Goal: Task Accomplishment & Management: Manage account settings

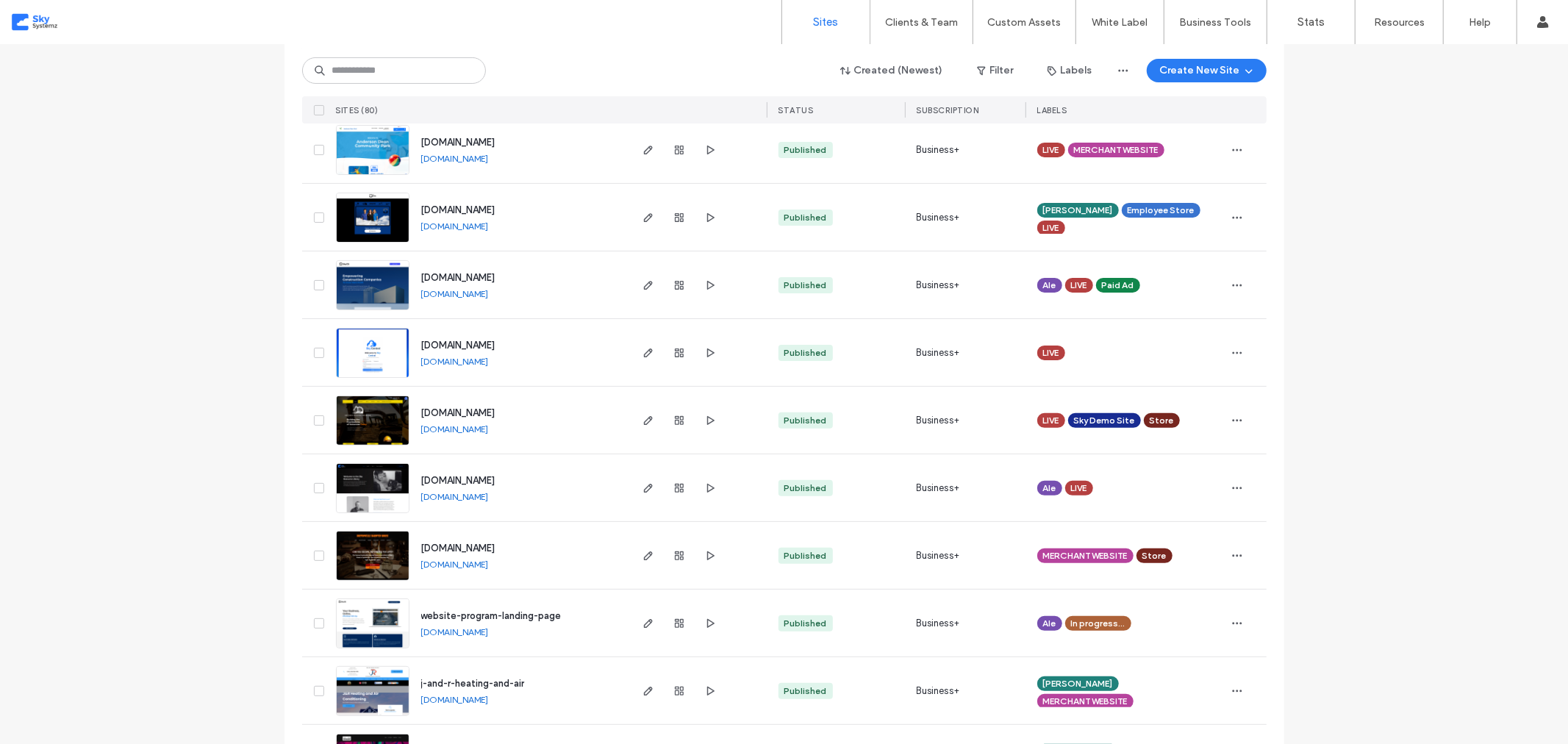
scroll to position [244, 0]
click at [484, 356] on link "[DOMAIN_NAME]" at bounding box center [455, 361] width 67 height 11
click at [489, 425] on link "[DOMAIN_NAME]" at bounding box center [455, 428] width 67 height 11
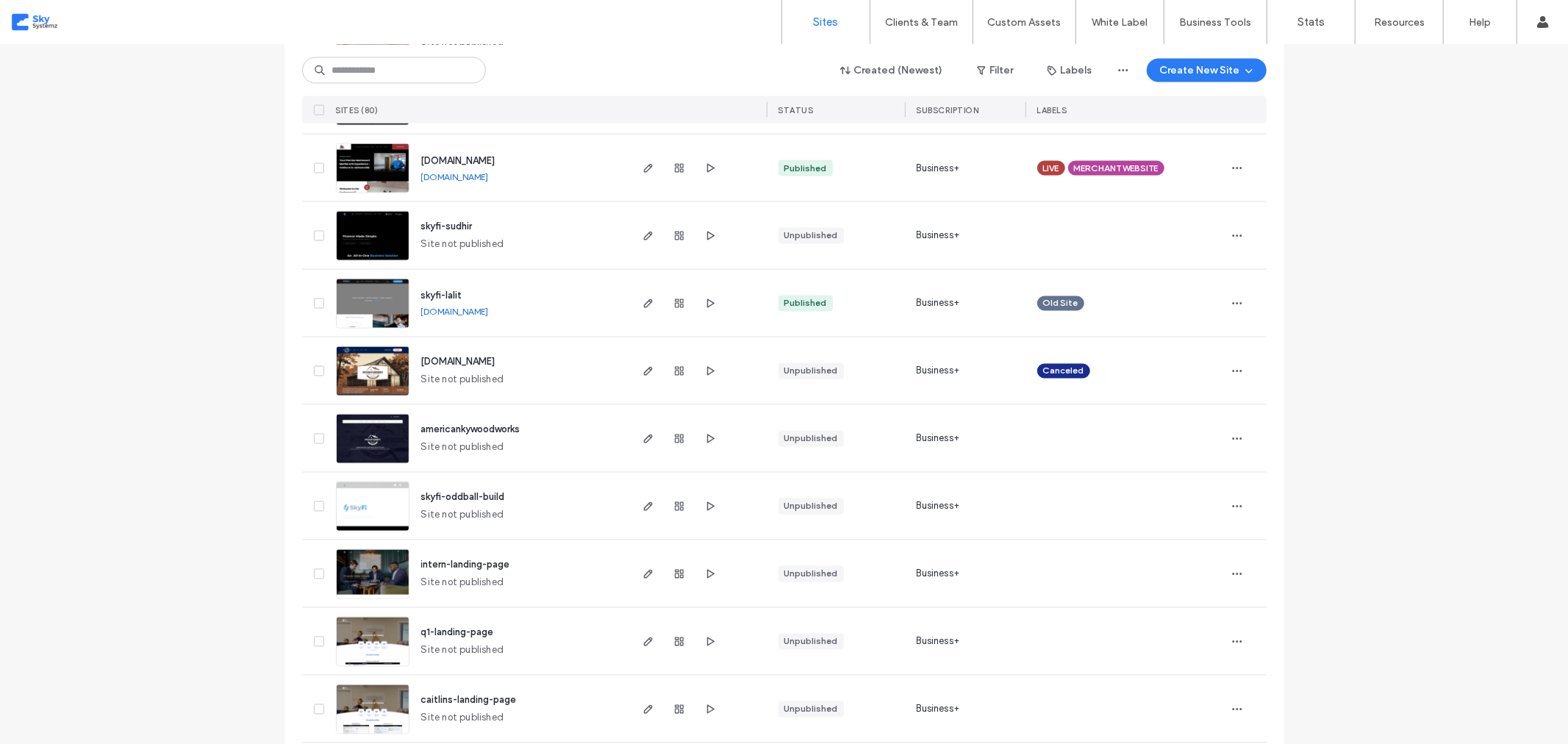
scroll to position [2189, 0]
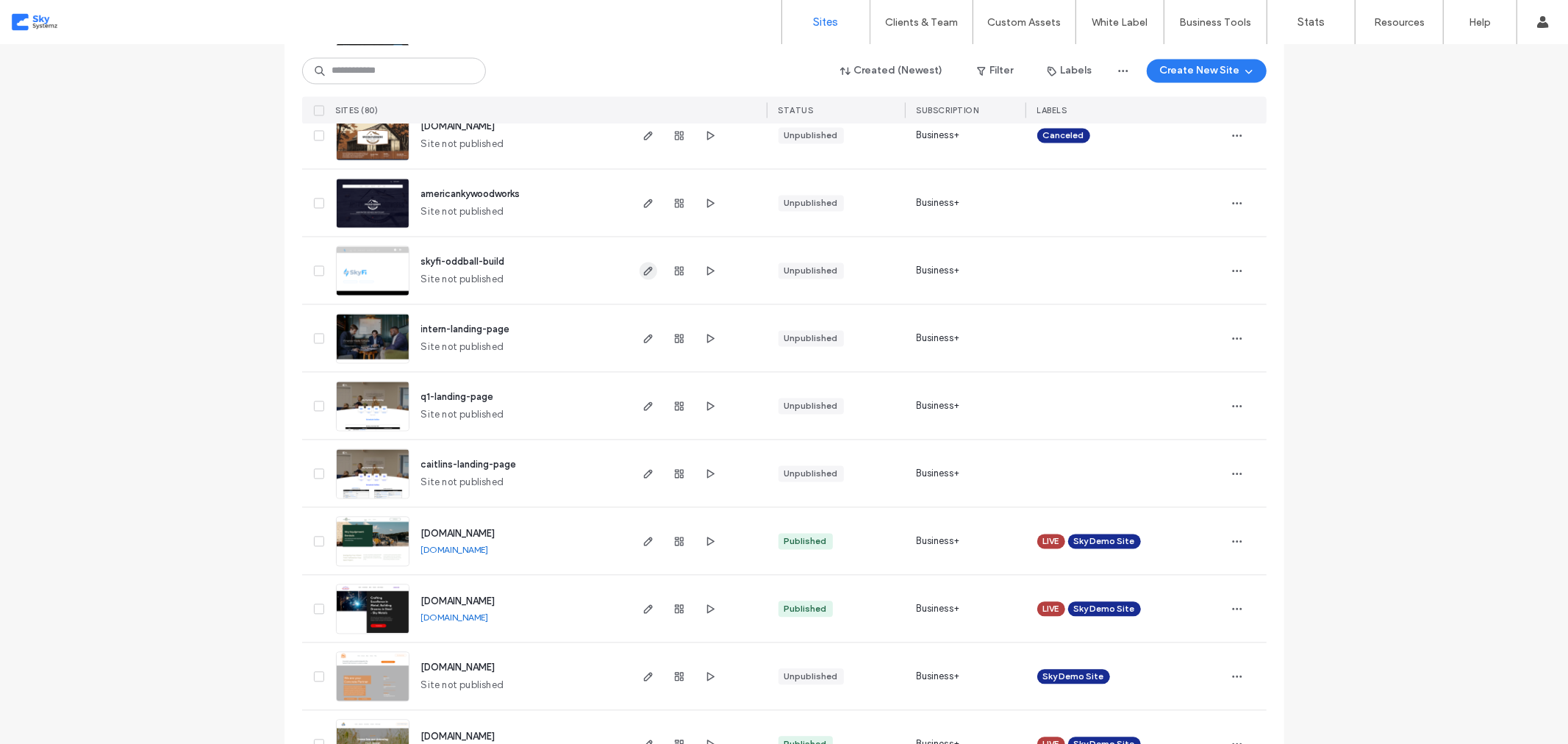
click at [644, 270] on icon "button" at bounding box center [648, 270] width 12 height 12
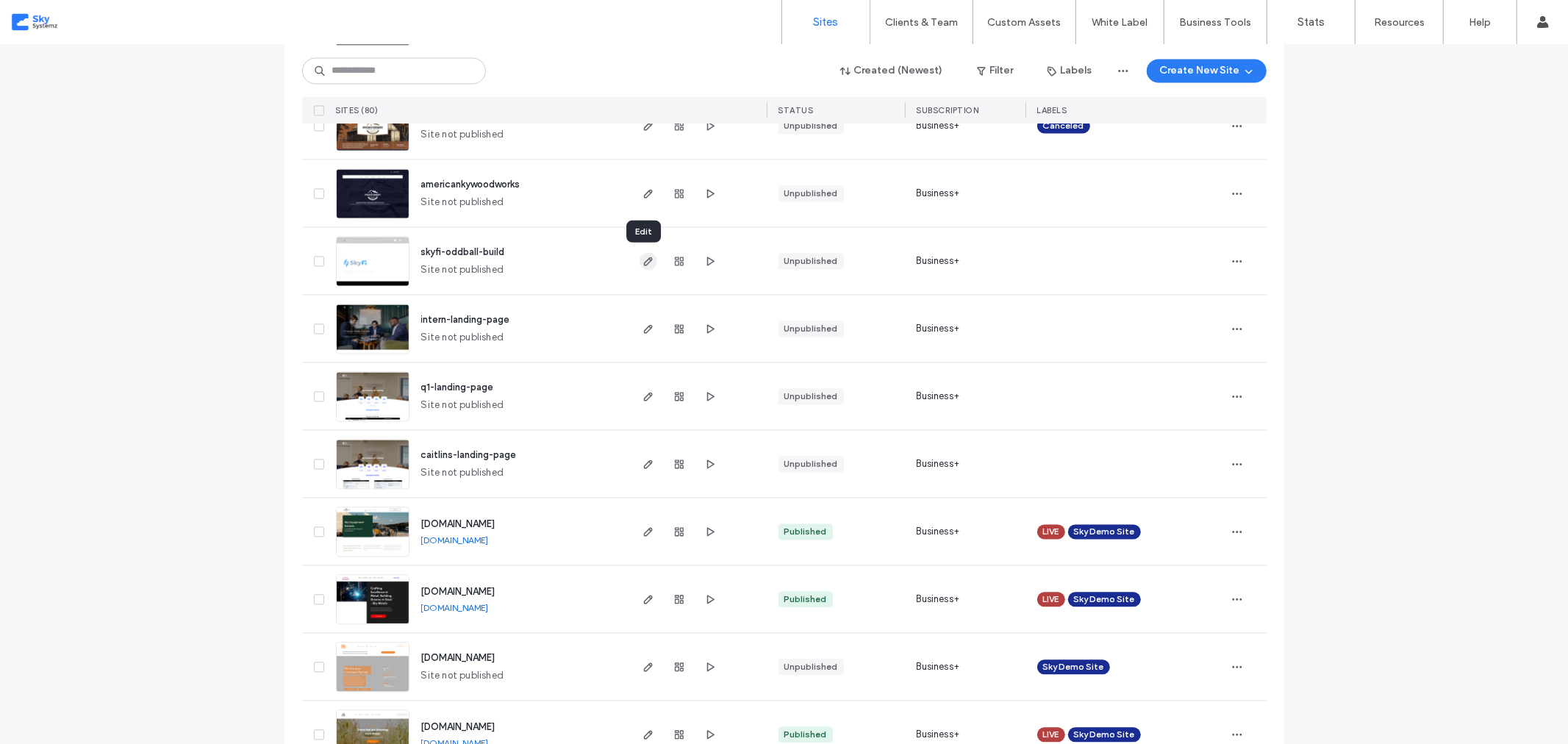
scroll to position [2433, 0]
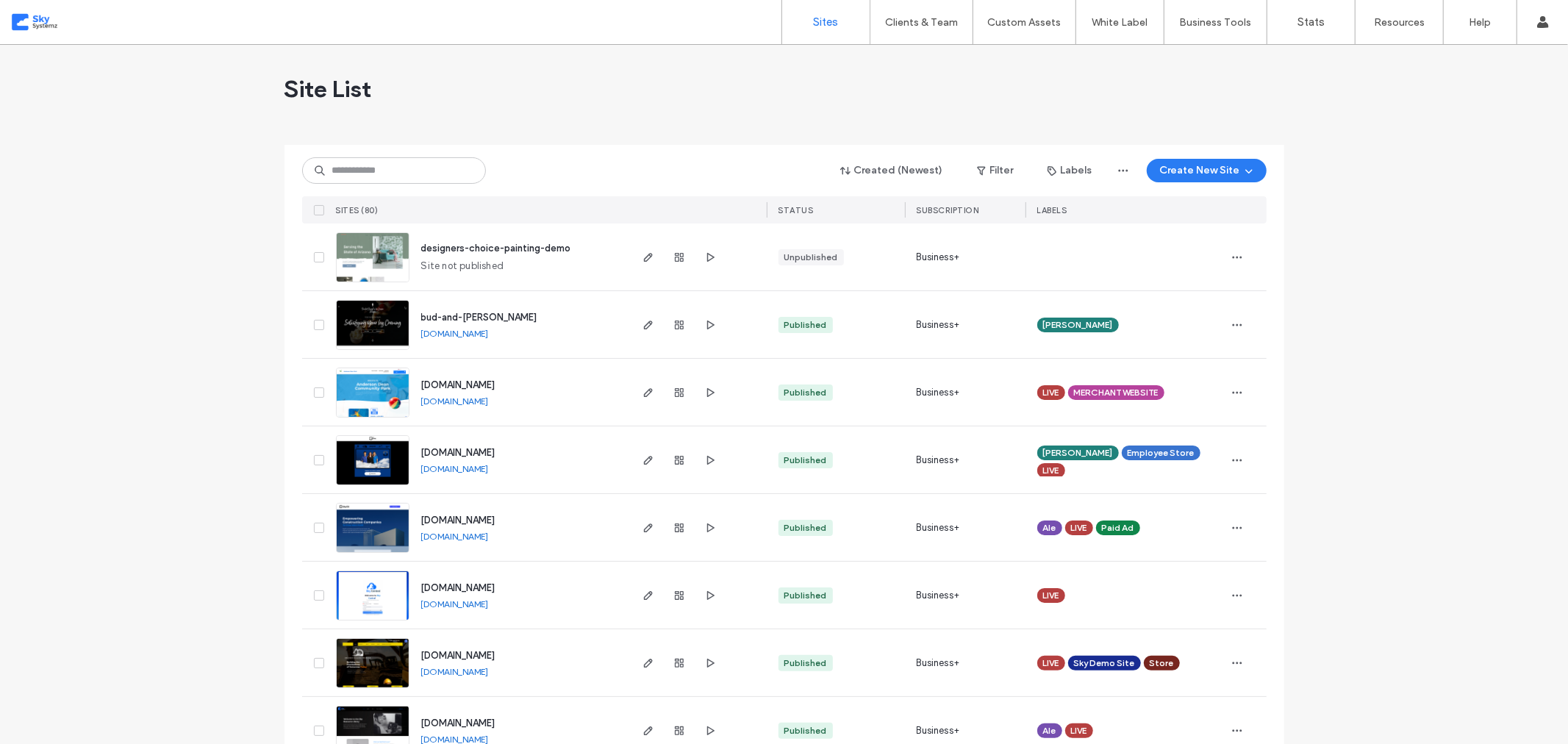
click at [489, 671] on link "[DOMAIN_NAME]" at bounding box center [455, 671] width 67 height 11
click at [709, 256] on icon "button" at bounding box center [710, 257] width 12 height 12
click at [476, 334] on link "[DOMAIN_NAME]" at bounding box center [455, 333] width 67 height 11
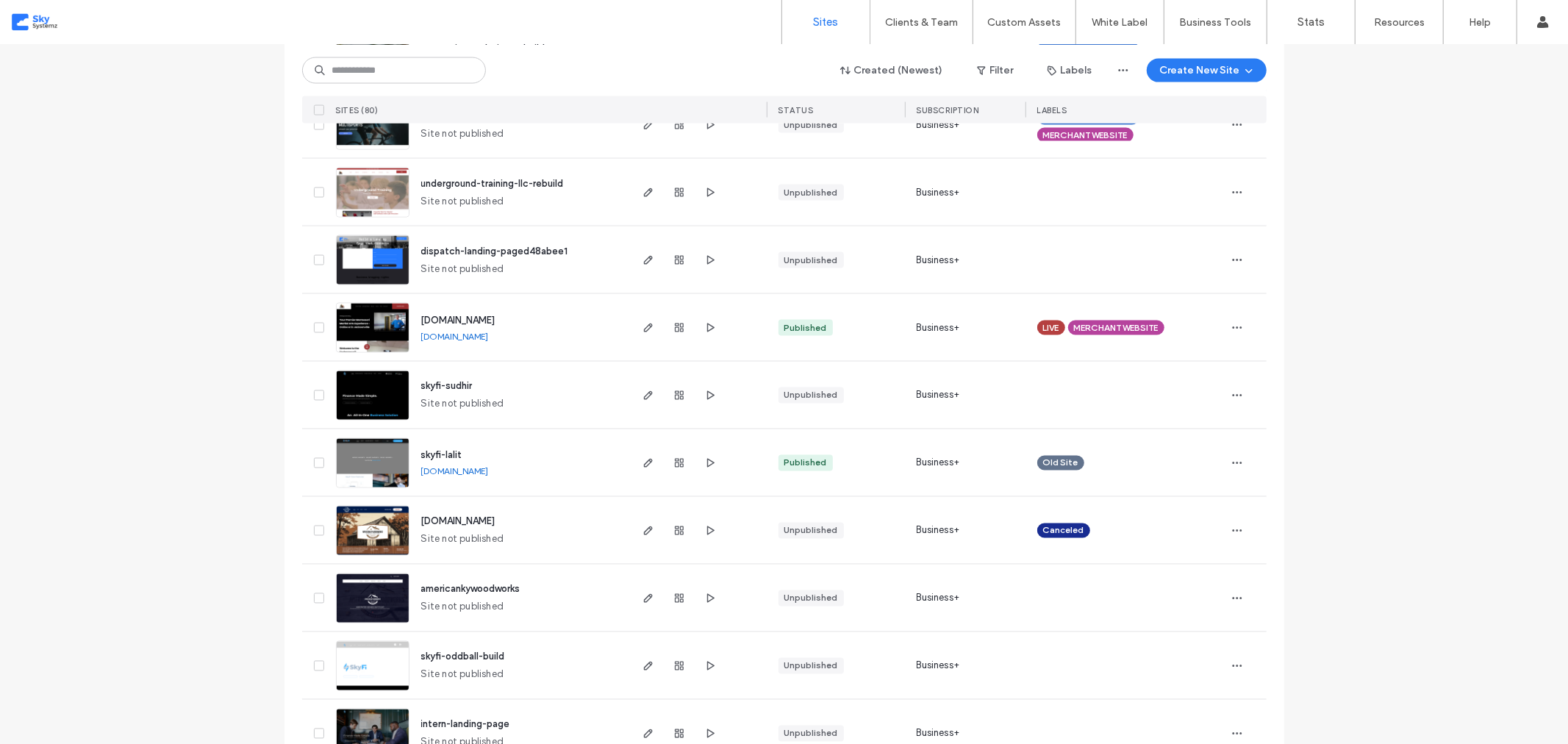
scroll to position [2028, 0]
click at [705, 260] on icon "button" at bounding box center [710, 259] width 12 height 12
click at [1241, 255] on span "button" at bounding box center [1237, 260] width 24 height 24
click at [1187, 439] on span "Delete Site" at bounding box center [1165, 445] width 50 height 15
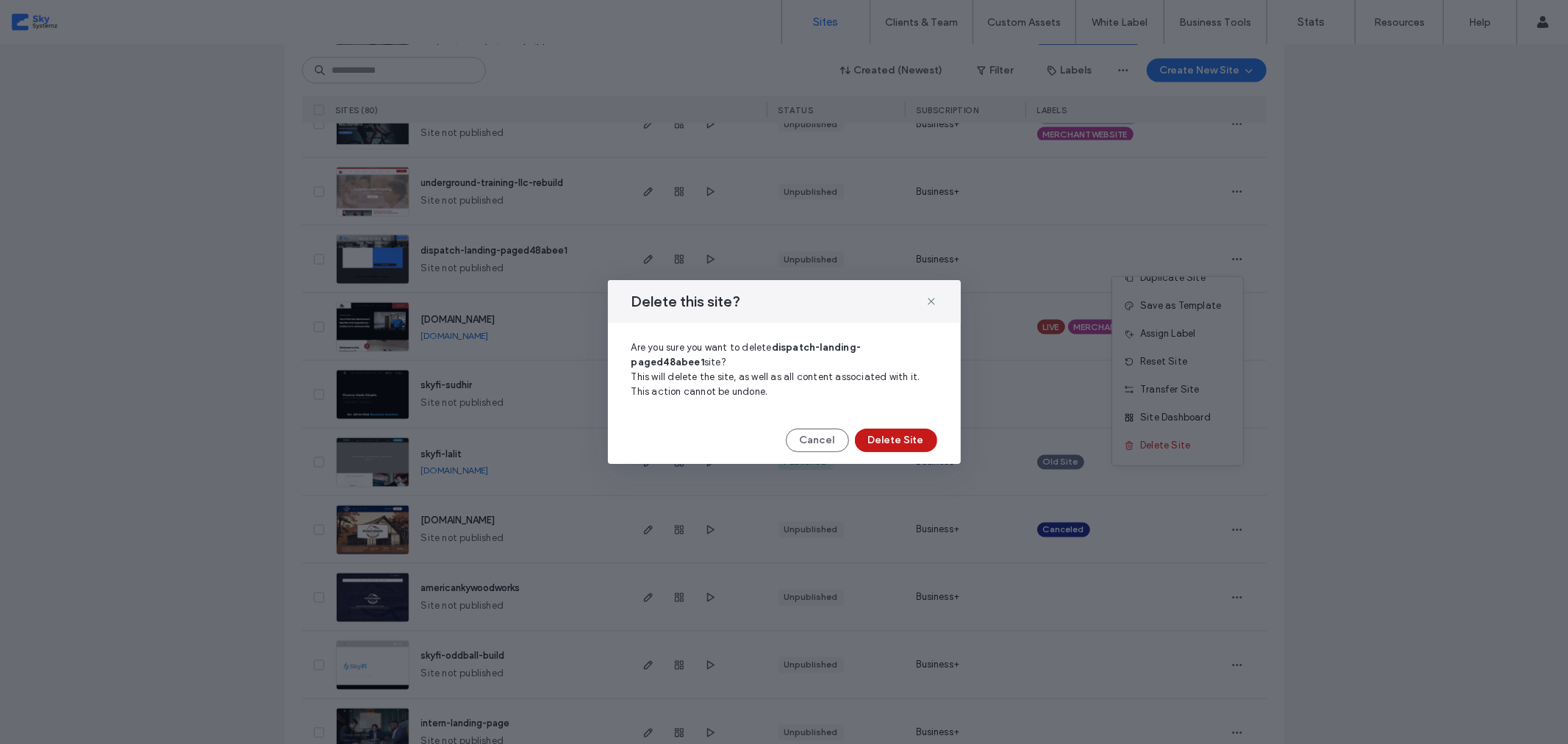
click at [901, 449] on button "Delete Site" at bounding box center [896, 441] width 82 height 24
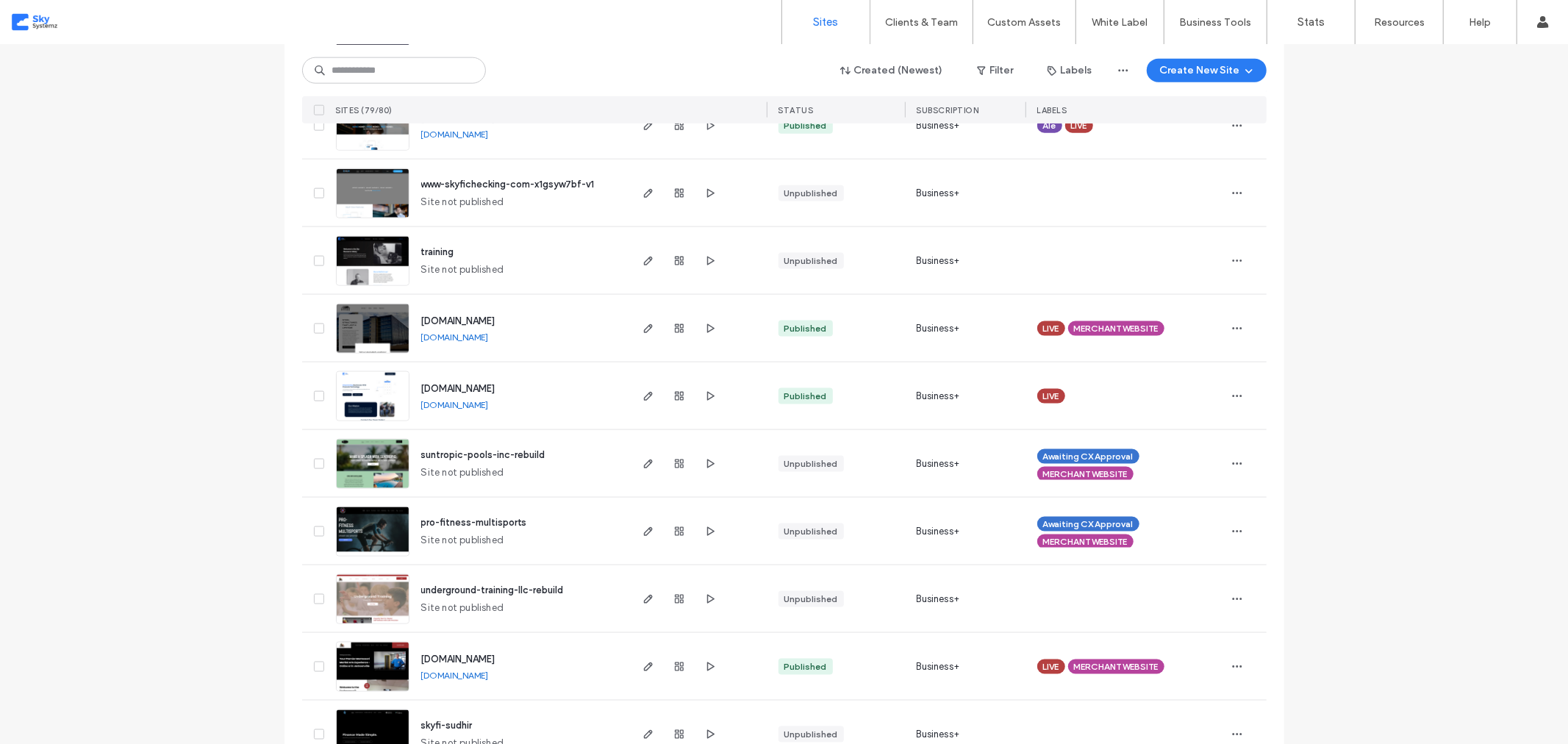
scroll to position [1619, 0]
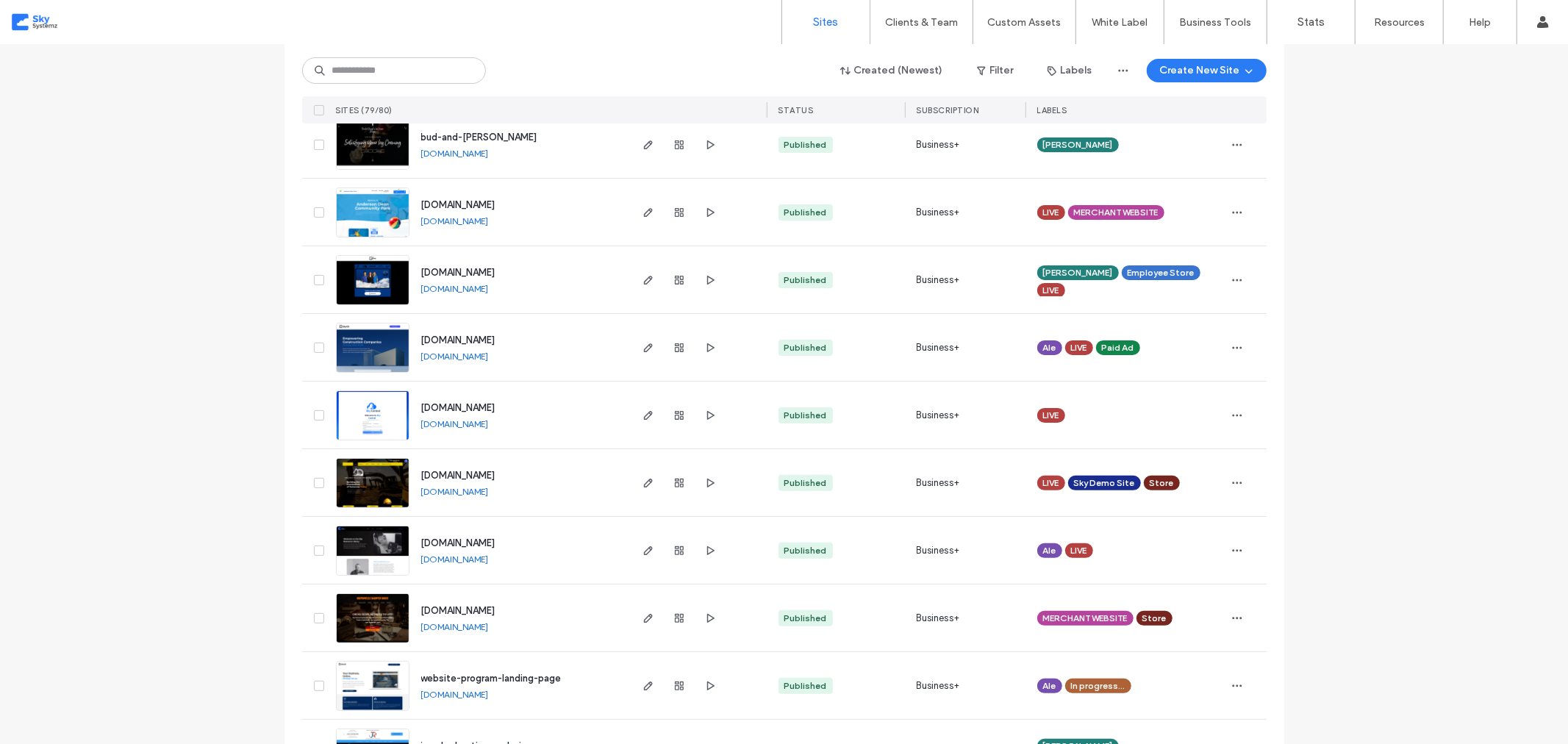
drag, startPoint x: 450, startPoint y: 279, endPoint x: 453, endPoint y: 296, distance: 17.3
click at [451, 286] on div "[DOMAIN_NAME]" at bounding box center [455, 288] width 67 height 12
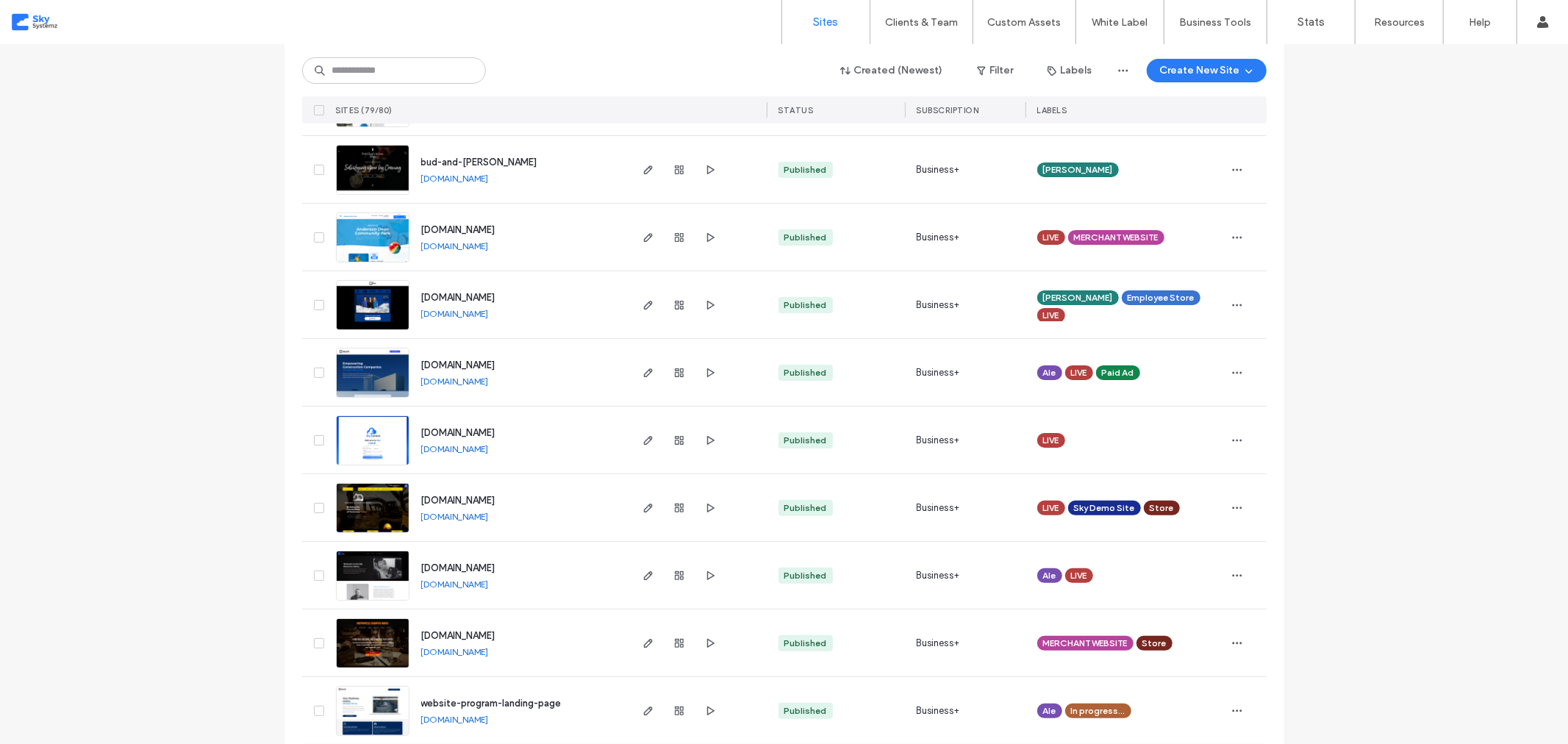
scroll to position [153, 0]
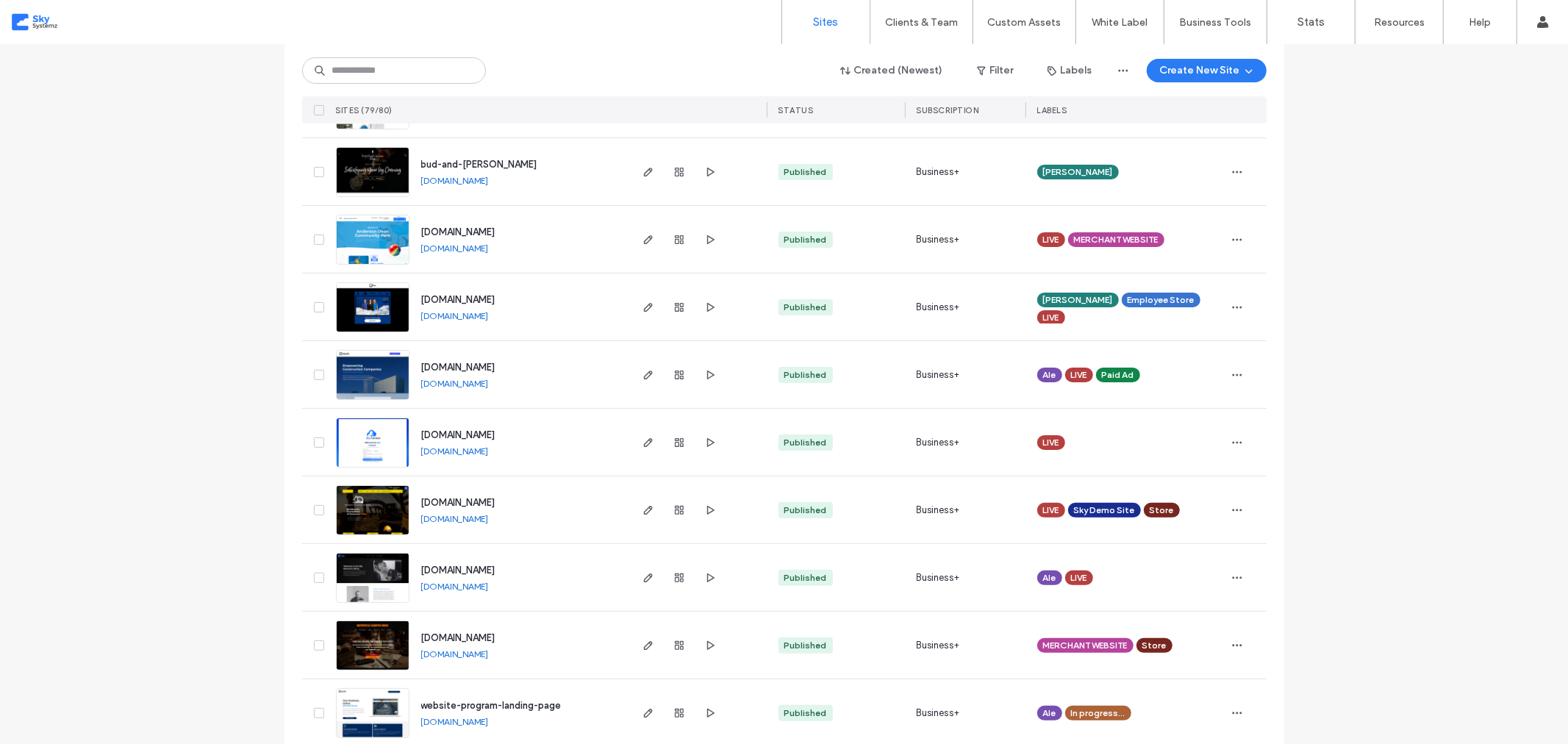
click at [456, 312] on link "[DOMAIN_NAME]" at bounding box center [455, 316] width 67 height 11
